Goal: Task Accomplishment & Management: Use online tool/utility

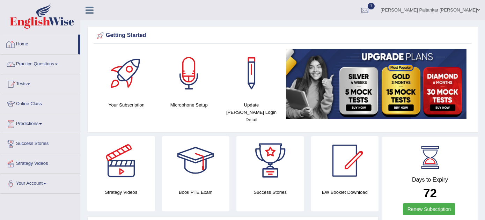
click at [48, 64] on link "Practice Questions" at bounding box center [40, 62] width 80 height 17
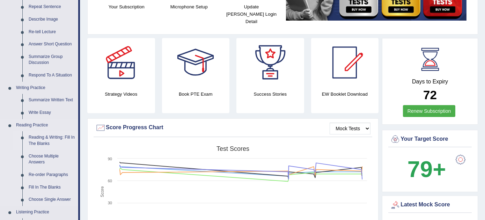
scroll to position [98, 0]
click at [38, 69] on link "Respond To A Situation" at bounding box center [51, 75] width 53 height 13
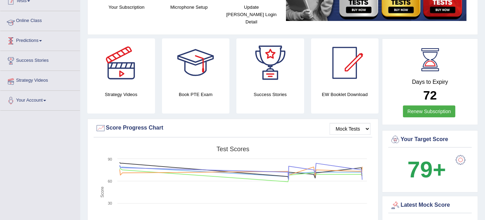
scroll to position [126, 0]
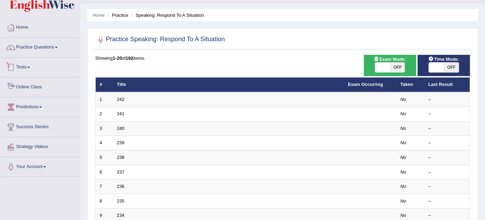
scroll to position [20, 0]
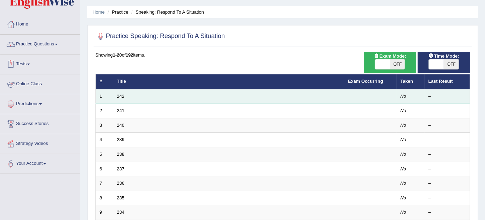
click at [126, 93] on td "242" at bounding box center [228, 96] width 231 height 15
click at [122, 93] on link "242" at bounding box center [121, 95] width 8 height 5
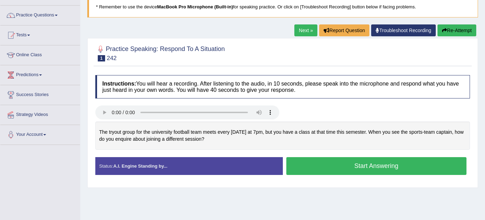
scroll to position [50, 0]
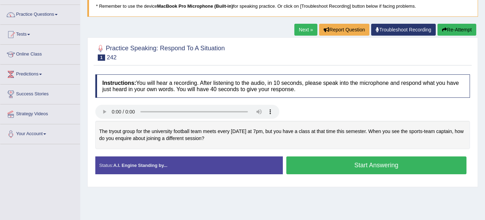
click at [353, 163] on button "Start Answering" at bounding box center [376, 165] width 180 height 18
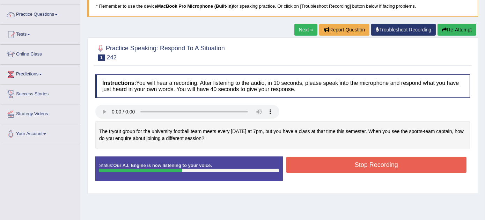
click at [367, 167] on button "Stop Recording" at bounding box center [376, 165] width 180 height 16
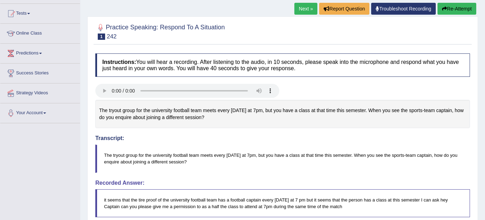
scroll to position [59, 0]
